Goal: Transaction & Acquisition: Obtain resource

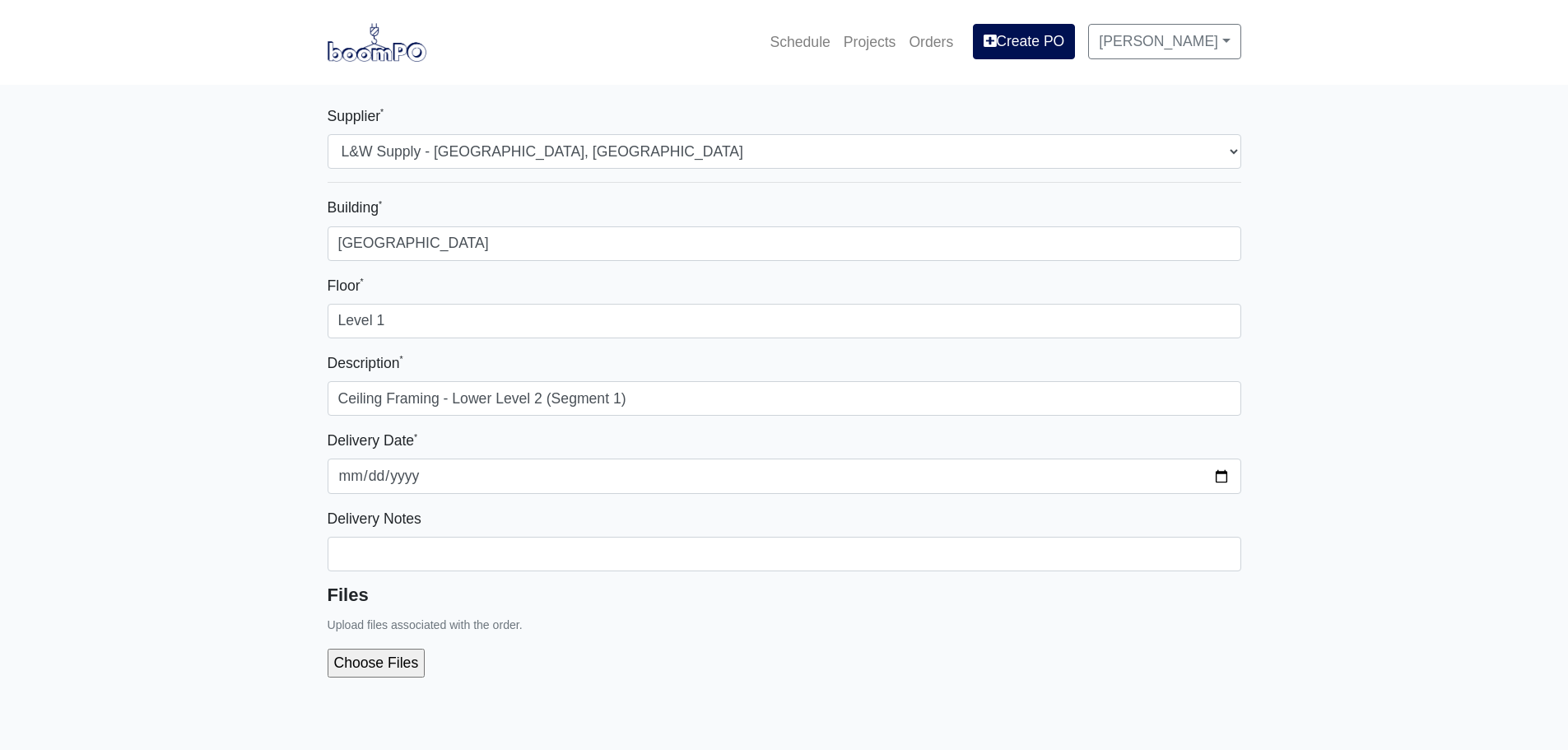
select select "41"
select select
select select "41"
select select
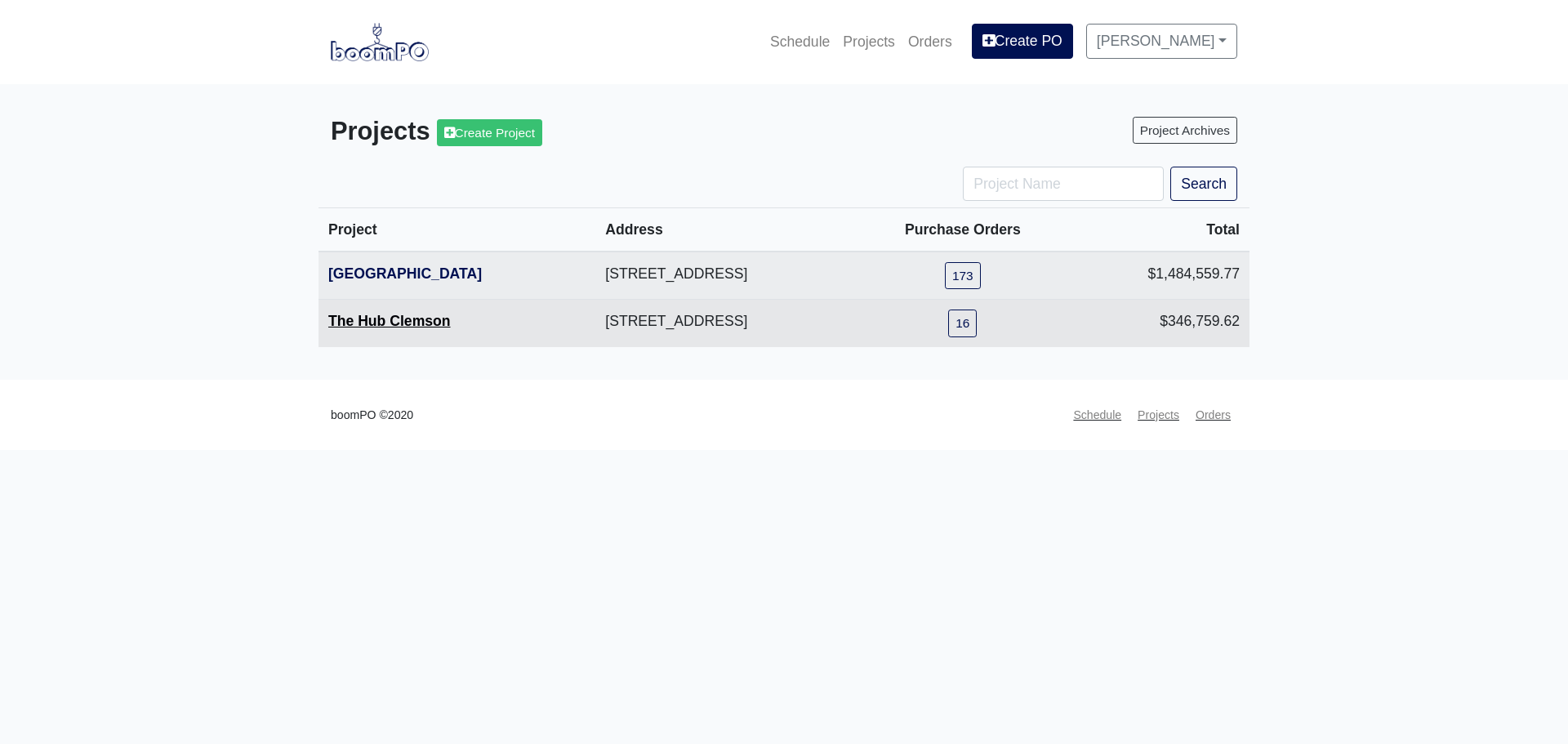
click at [364, 316] on link "The Hub Clemson" at bounding box center [389, 321] width 122 height 17
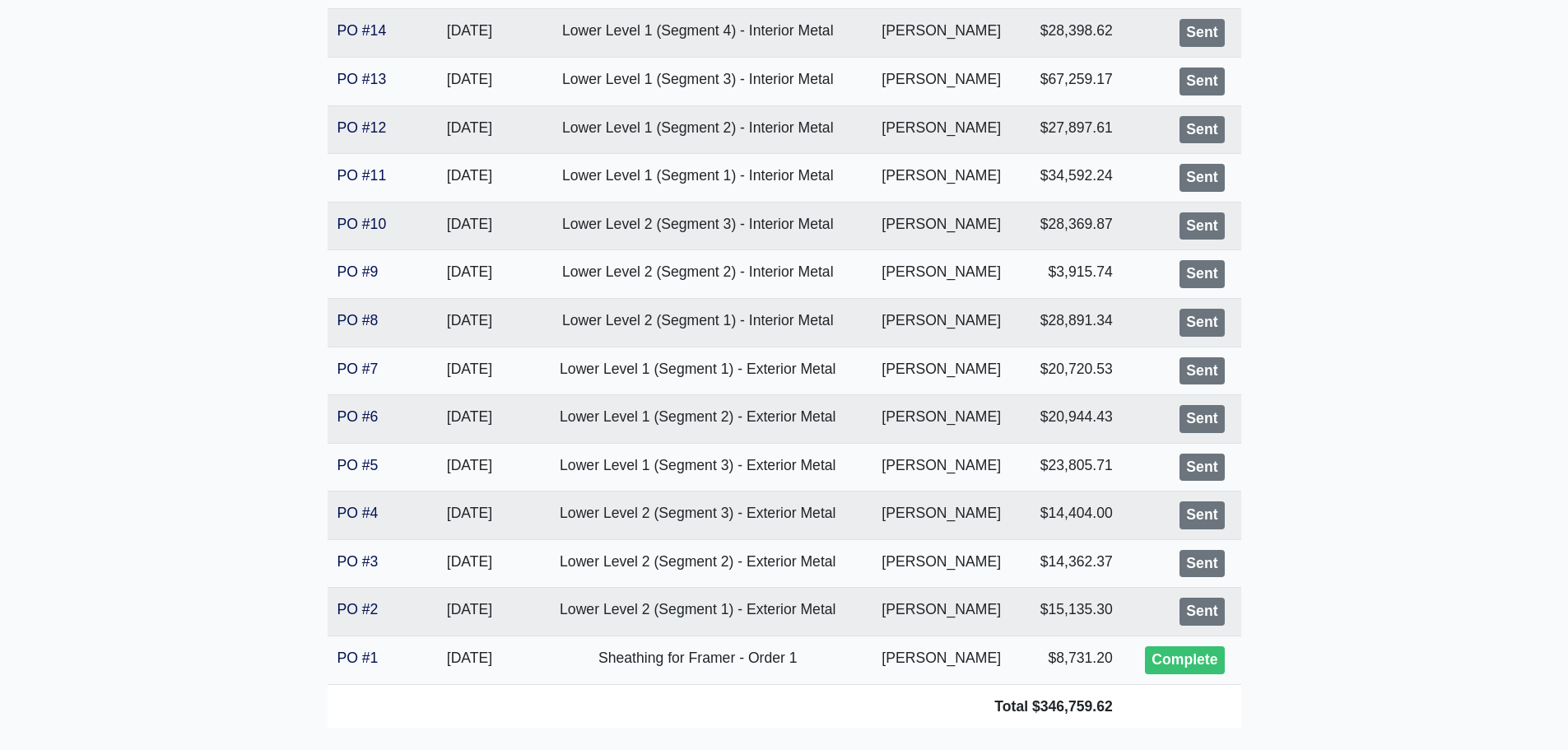
scroll to position [370, 0]
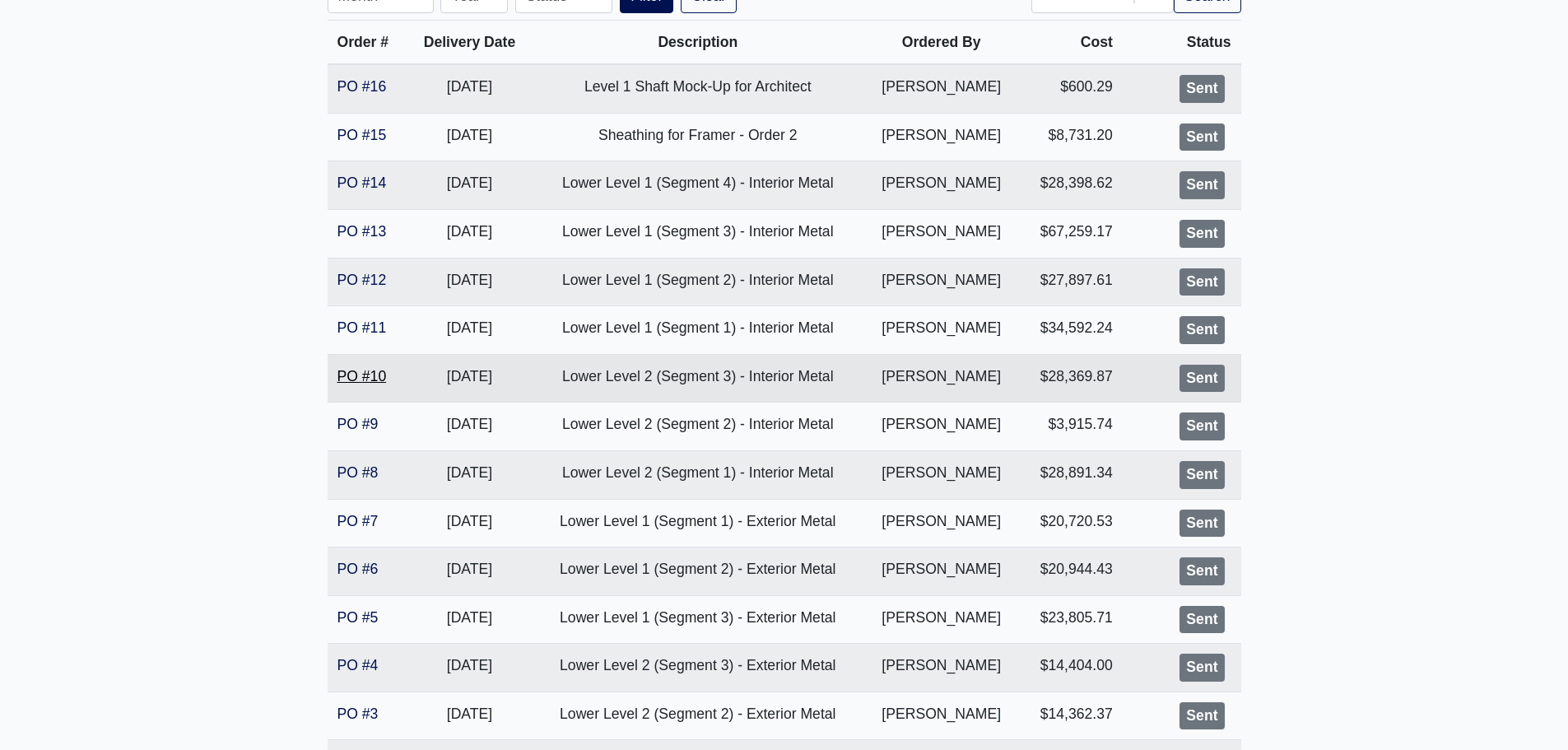
click at [348, 379] on link "PO #10" at bounding box center [362, 376] width 50 height 17
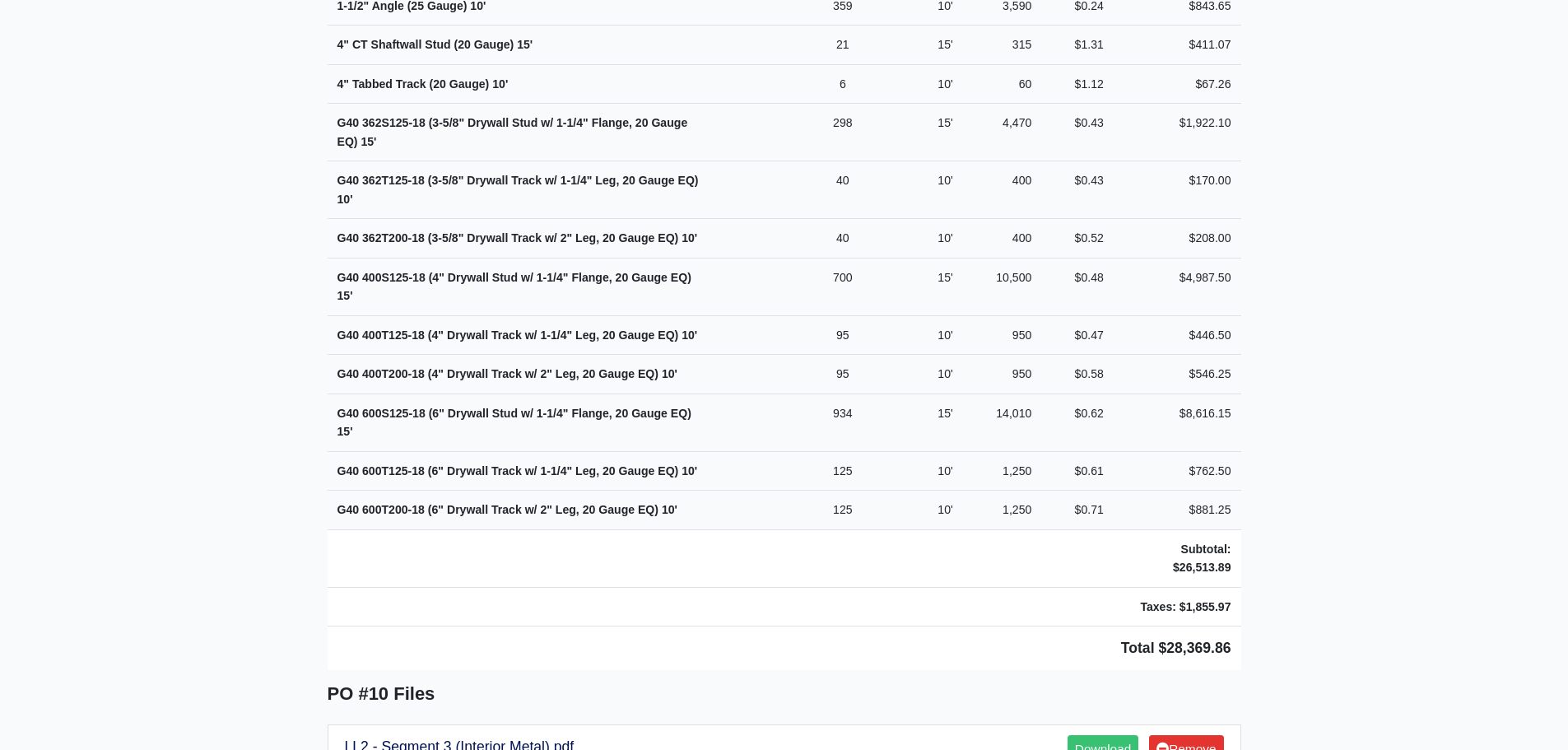
scroll to position [988, 0]
click at [450, 738] on link "LL2 - Segment 3 (Interior Metal).pdf" at bounding box center [460, 747] width 229 height 17
